Goal: Transaction & Acquisition: Purchase product/service

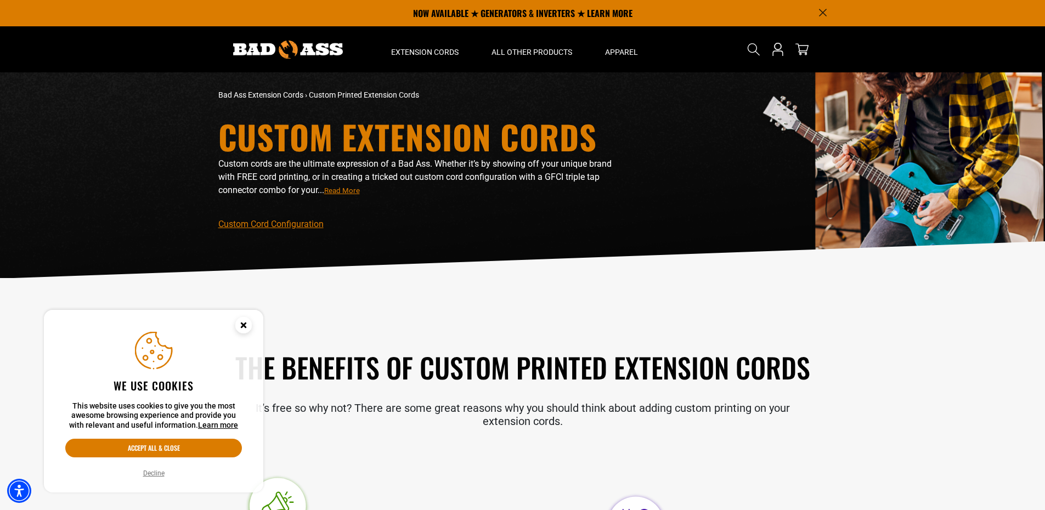
click at [244, 323] on circle "Cookie Consent" at bounding box center [243, 325] width 16 height 16
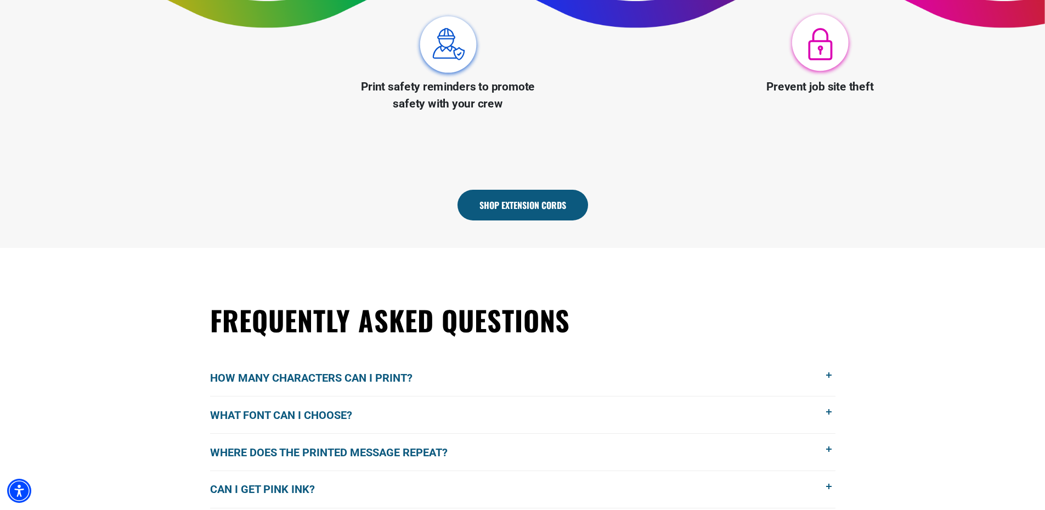
scroll to position [713, 0]
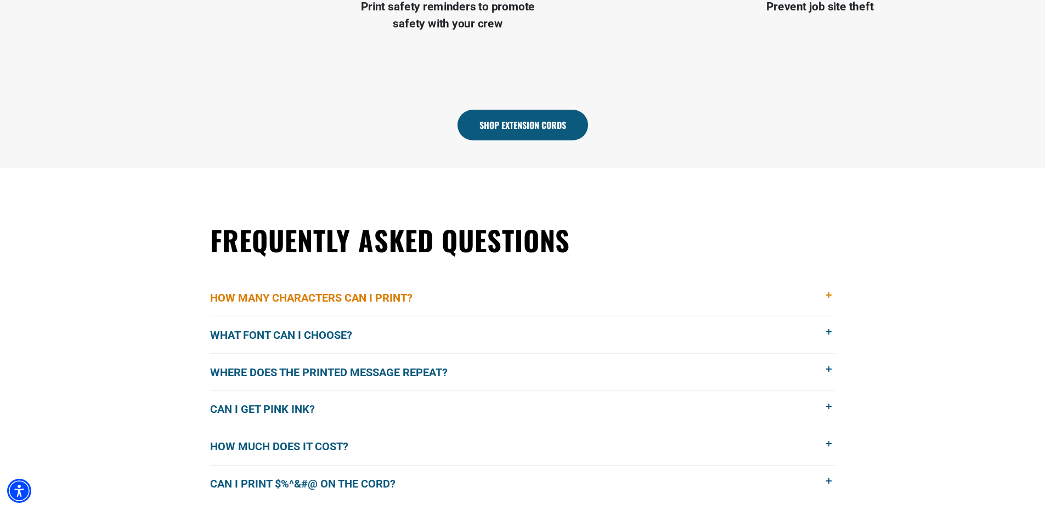
click at [822, 294] on button "How many characters can I print?" at bounding box center [522, 298] width 625 height 37
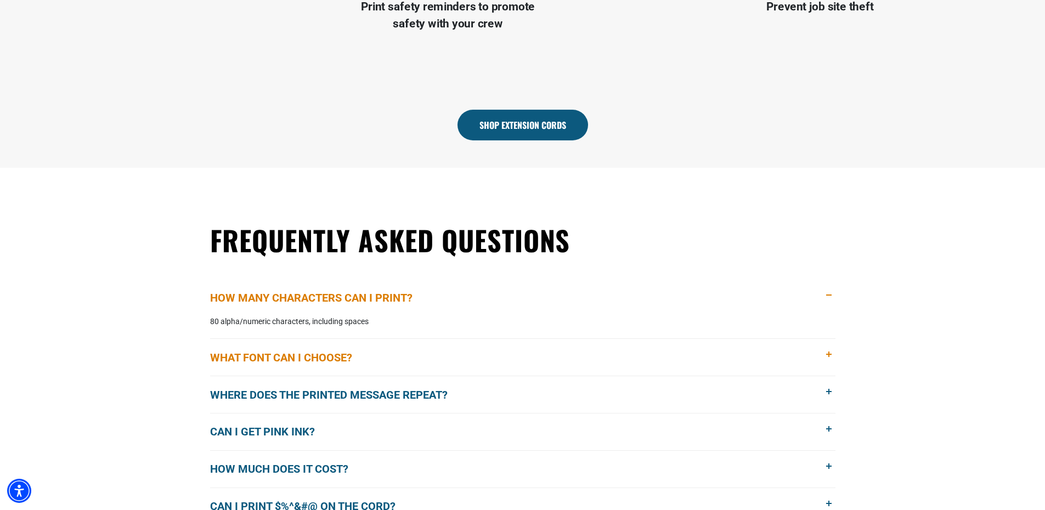
click at [827, 357] on span at bounding box center [829, 355] width 12 height 12
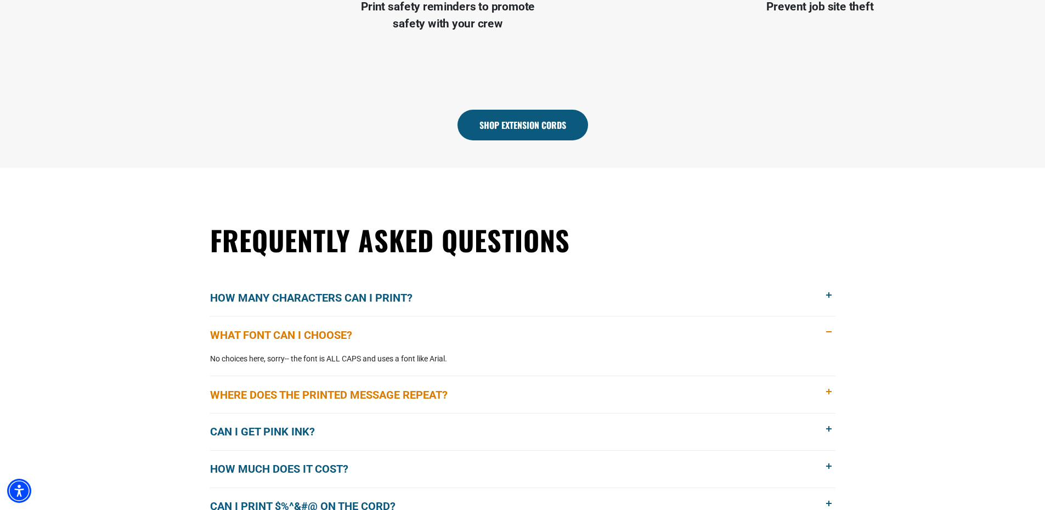
click at [834, 389] on span at bounding box center [829, 392] width 12 height 12
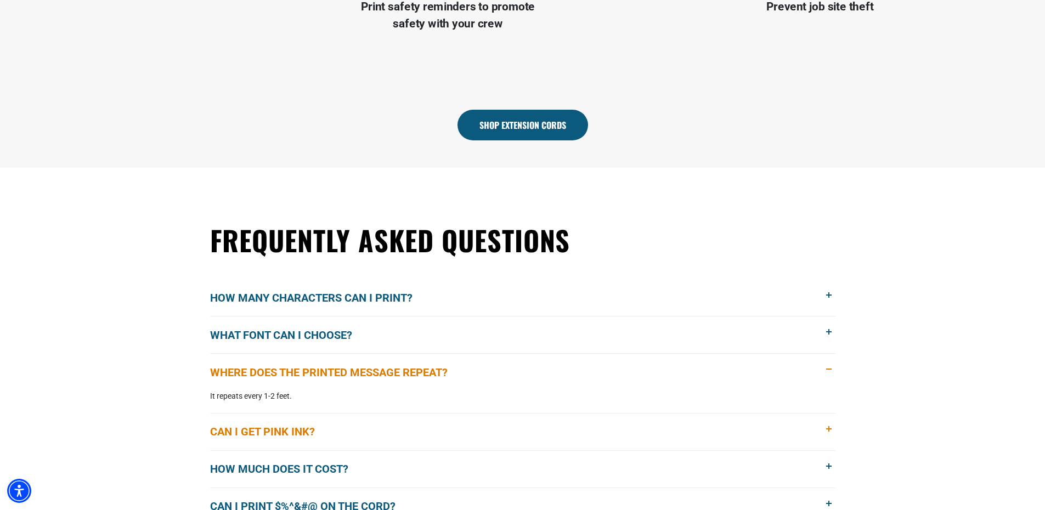
click at [827, 434] on span at bounding box center [829, 429] width 12 height 12
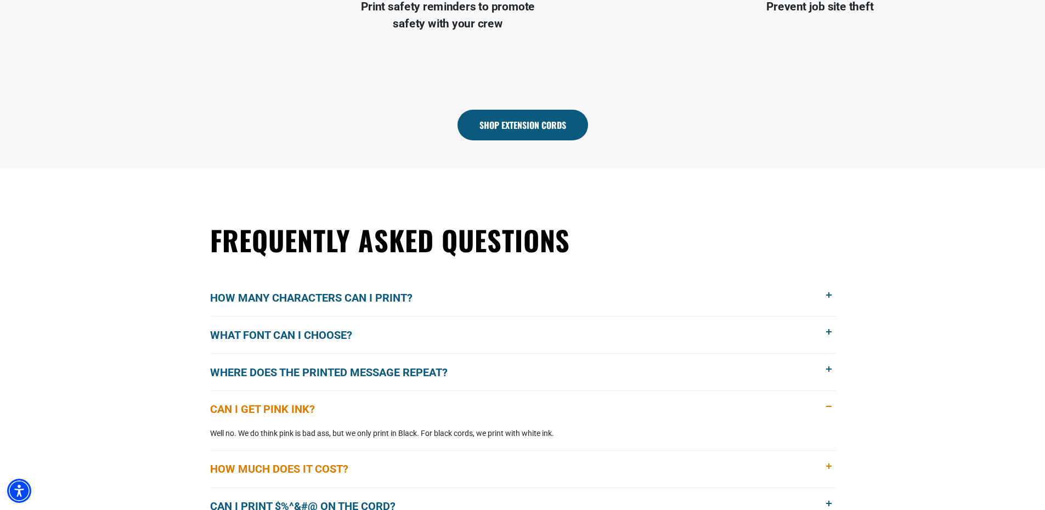
click at [830, 471] on span at bounding box center [829, 467] width 12 height 12
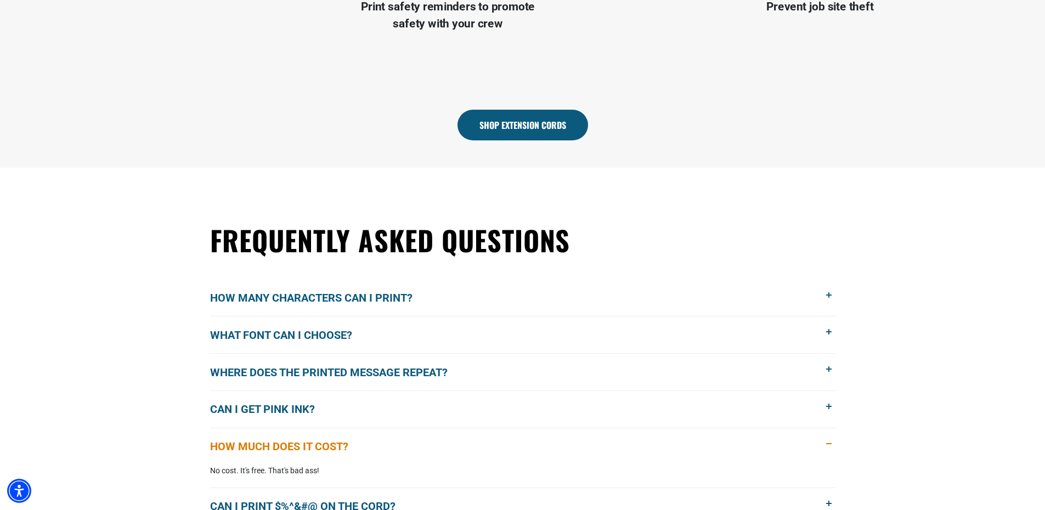
scroll to position [768, 0]
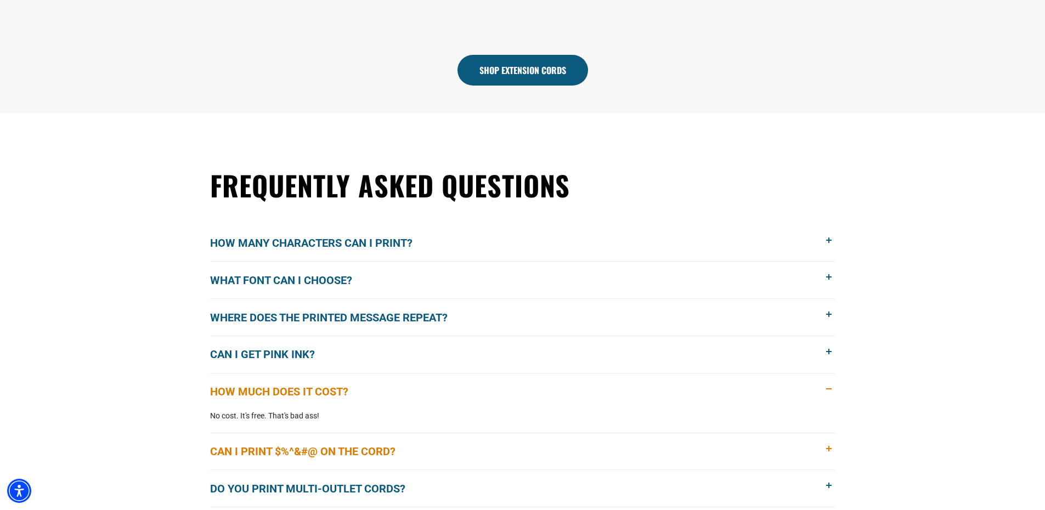
click at [829, 454] on span at bounding box center [829, 449] width 12 height 12
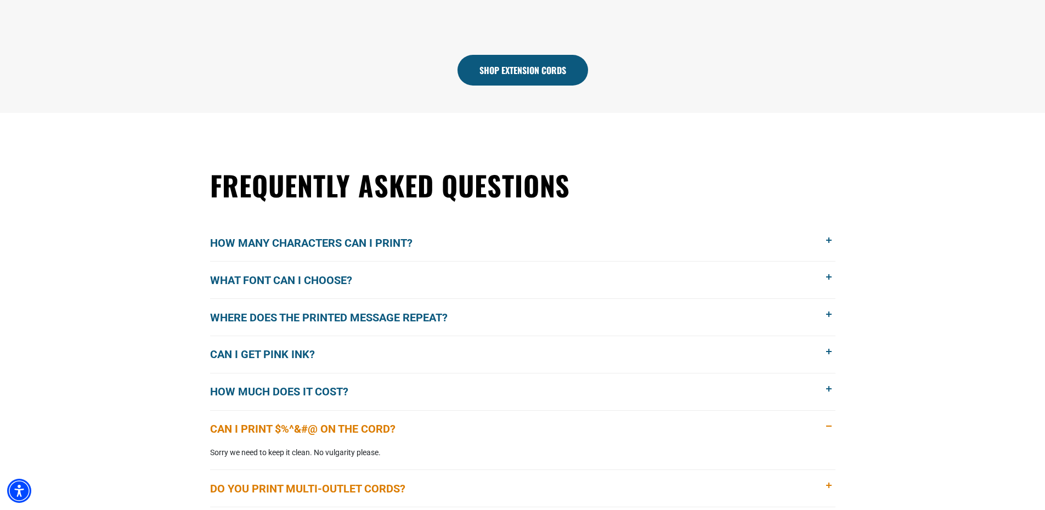
click at [831, 488] on span at bounding box center [829, 486] width 12 height 12
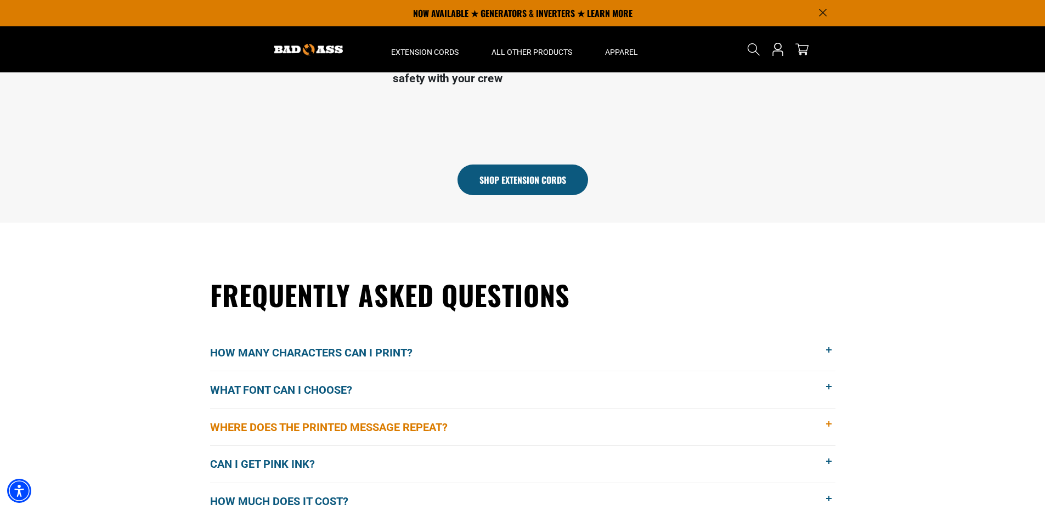
scroll to position [439, 0]
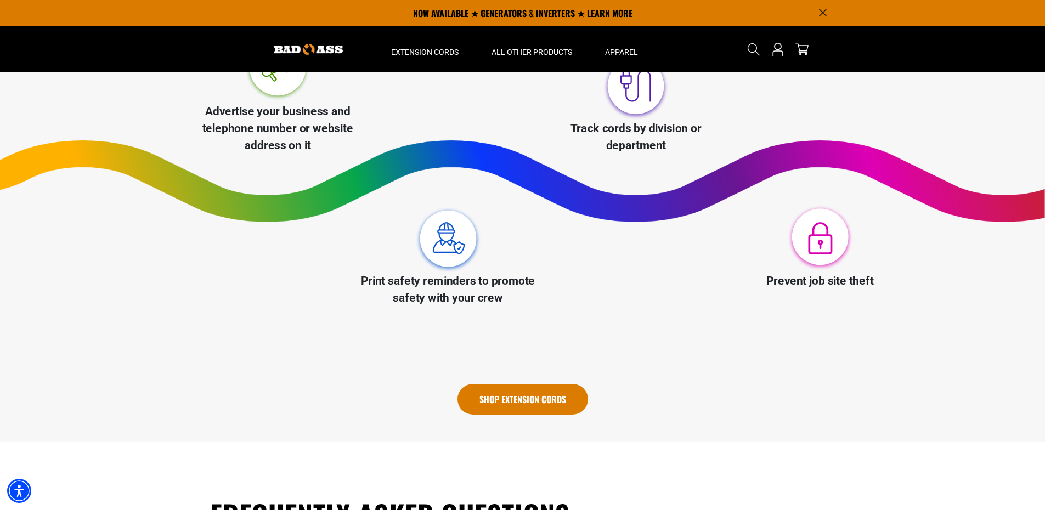
click at [525, 404] on link "Shop Extension Cords" at bounding box center [523, 399] width 131 height 31
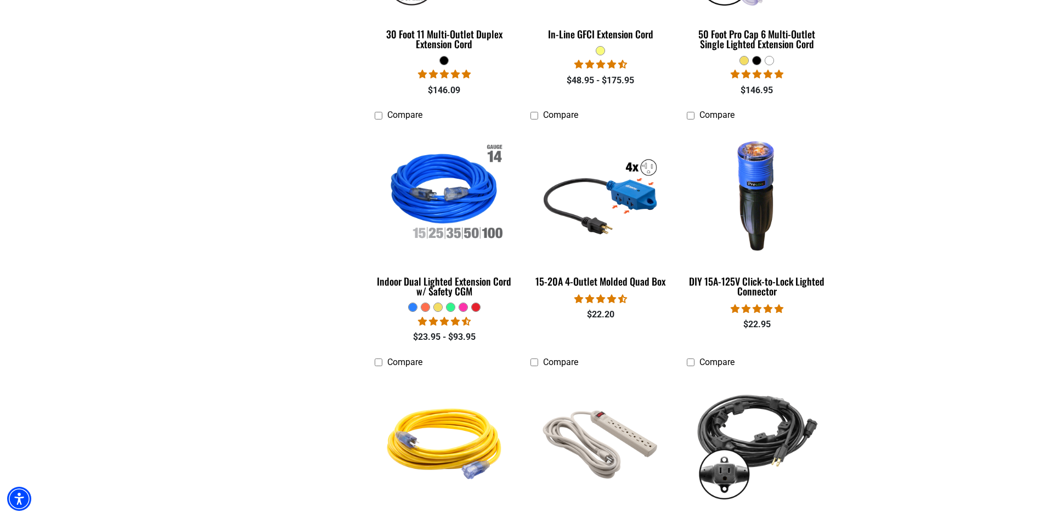
scroll to position [1207, 0]
